Goal: Find specific page/section: Find specific page/section

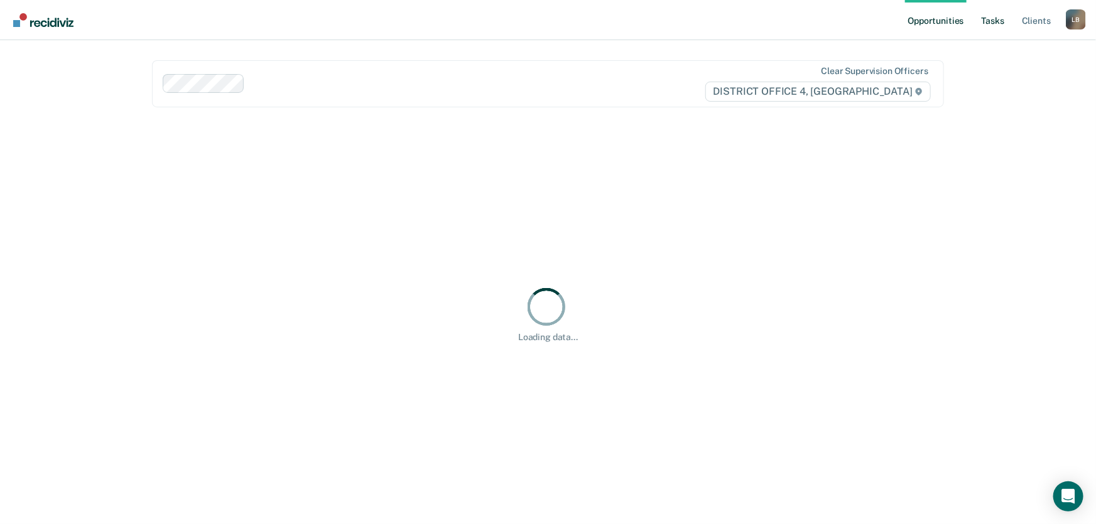
click at [997, 19] on link "Tasks" at bounding box center [993, 20] width 28 height 40
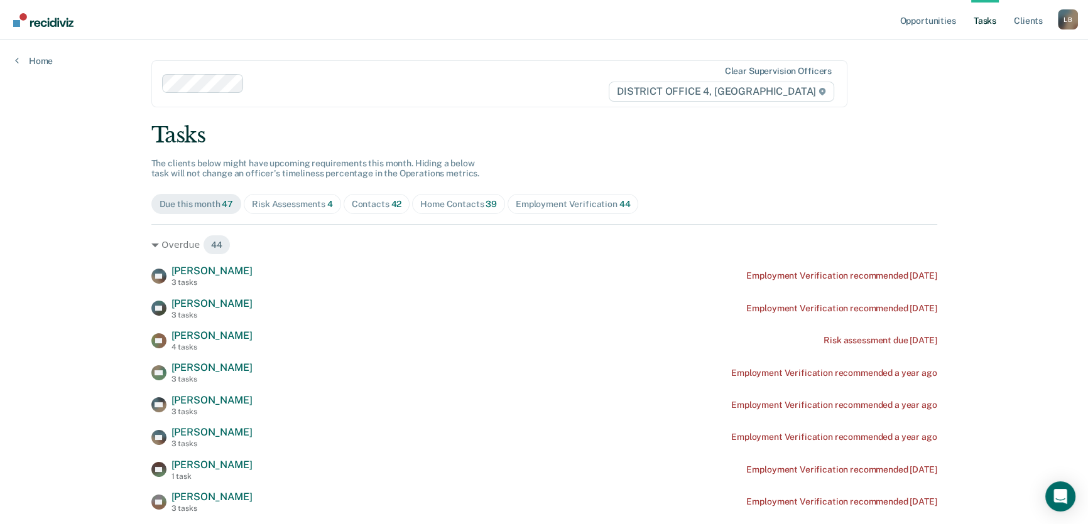
click at [440, 203] on div "Home Contacts 39" at bounding box center [458, 204] width 77 height 11
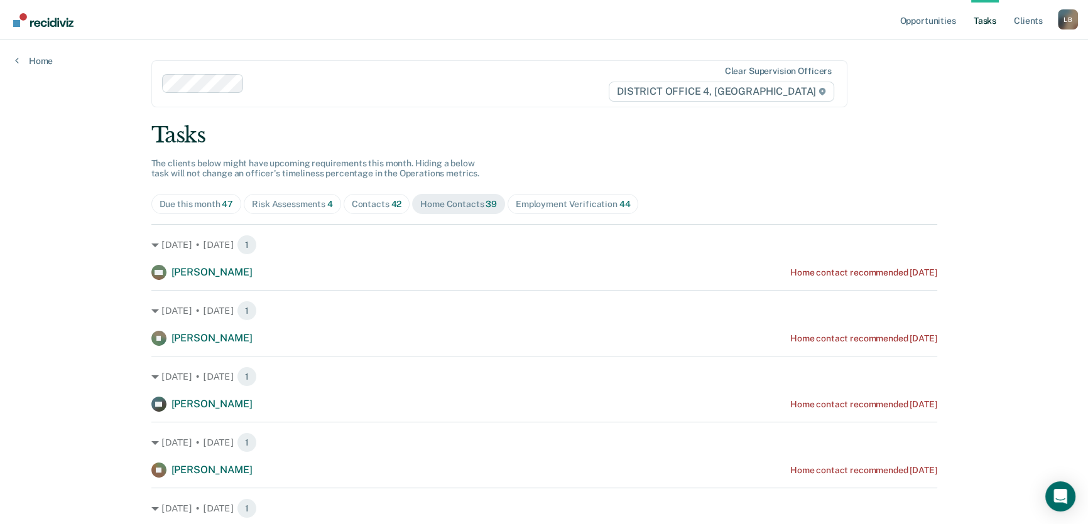
click at [371, 207] on div "Contacts 42" at bounding box center [377, 204] width 50 height 11
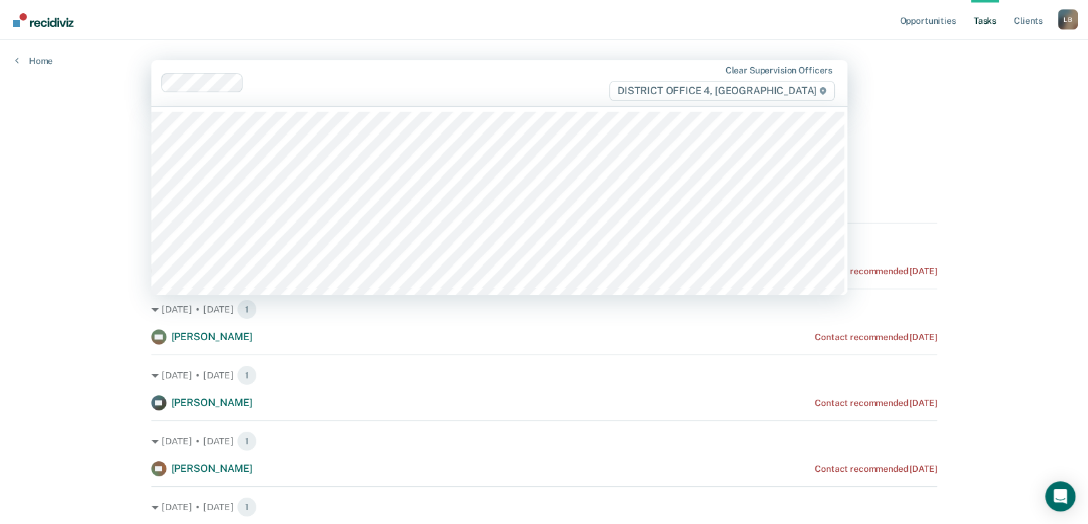
click at [256, 80] on div at bounding box center [428, 83] width 359 height 14
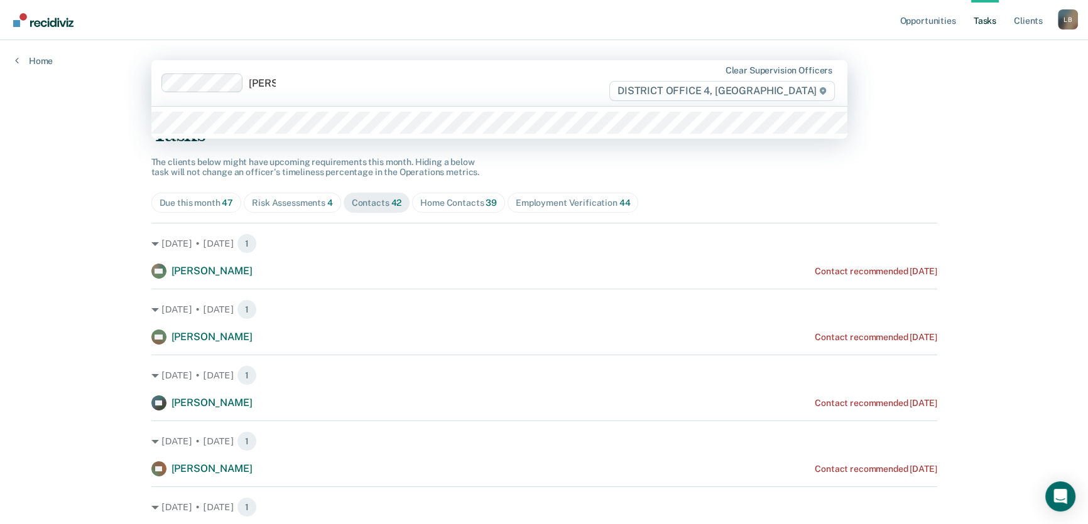
type input "[PERSON_NAME]"
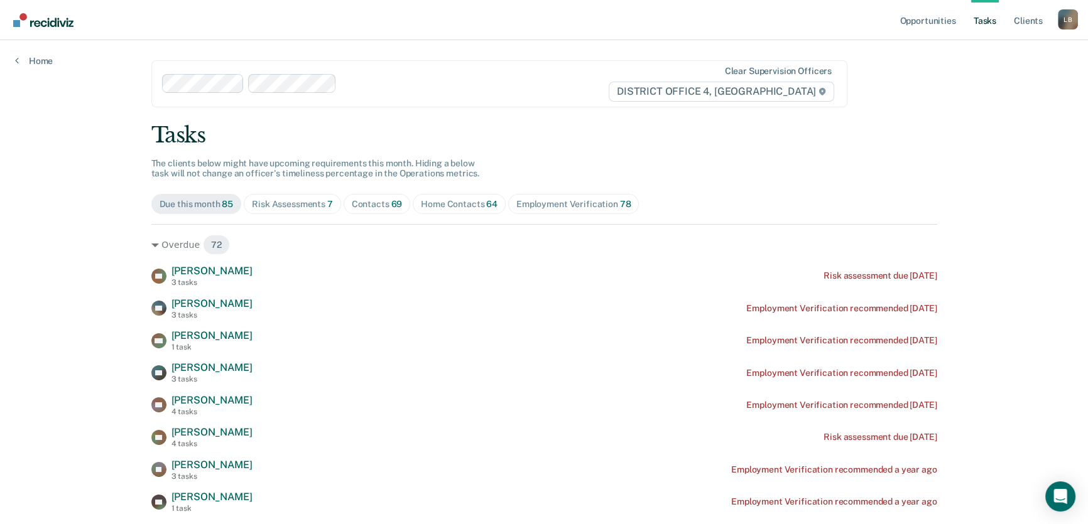
click at [443, 201] on div "Home Contacts 64" at bounding box center [459, 204] width 77 height 11
